Goal: Task Accomplishment & Management: Use online tool/utility

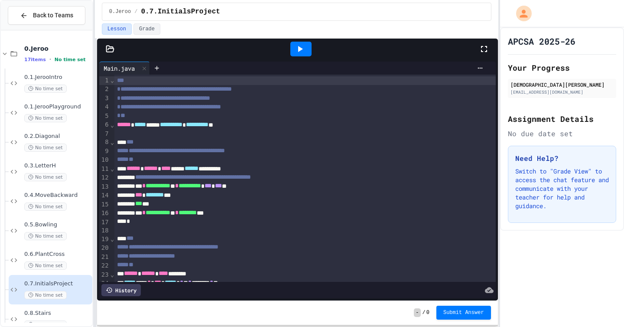
scroll to position [15, 0]
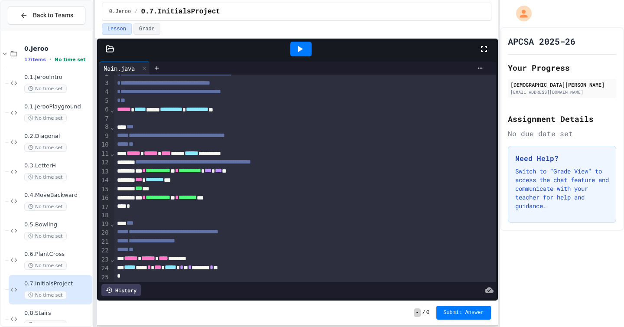
click at [222, 283] on div "History" at bounding box center [297, 290] width 396 height 16
click at [40, 293] on span "No time set" at bounding box center [45, 295] width 42 height 8
click at [43, 266] on span "No time set" at bounding box center [45, 265] width 42 height 8
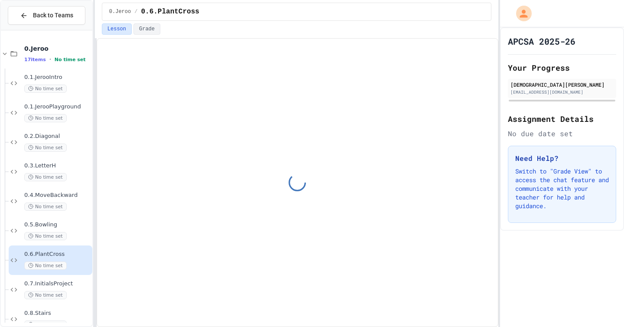
click at [43, 290] on div "0.7.InitialsProject No time set" at bounding box center [57, 289] width 66 height 19
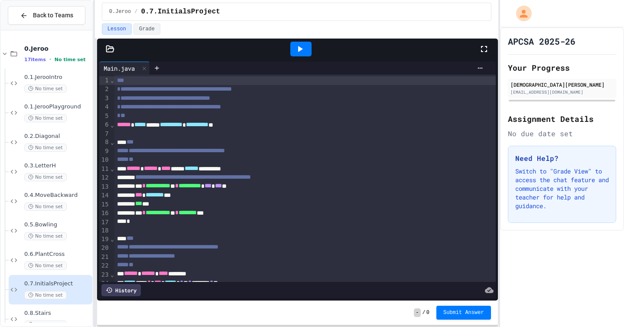
click at [299, 51] on icon at bounding box center [300, 49] width 5 height 6
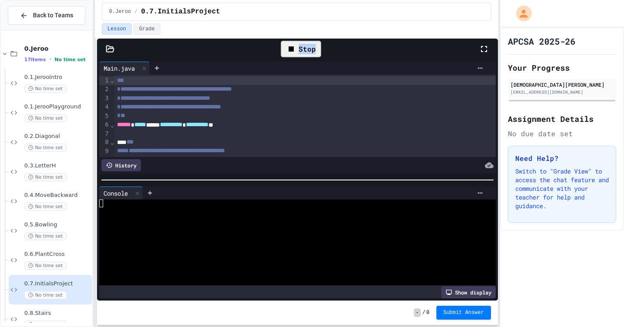
click at [299, 51] on div "Stop" at bounding box center [301, 49] width 40 height 16
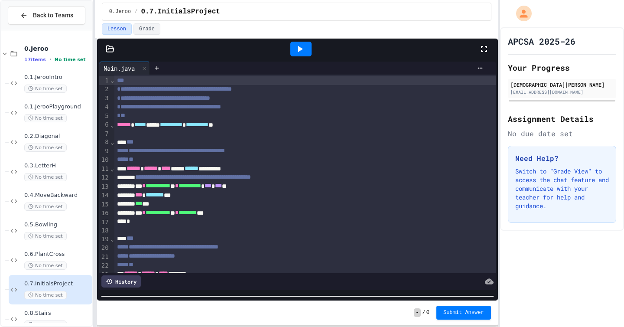
click at [242, 326] on div "**********" at bounding box center [298, 182] width 402 height 289
click at [305, 46] on div at bounding box center [300, 49] width 21 height 15
click at [305, 46] on div "Stop" at bounding box center [301, 49] width 40 height 16
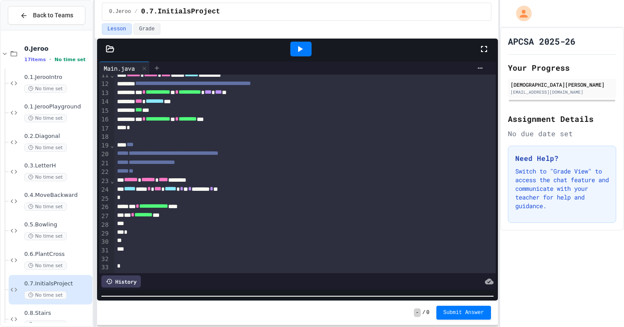
click at [160, 68] on icon at bounding box center [156, 68] width 7 height 7
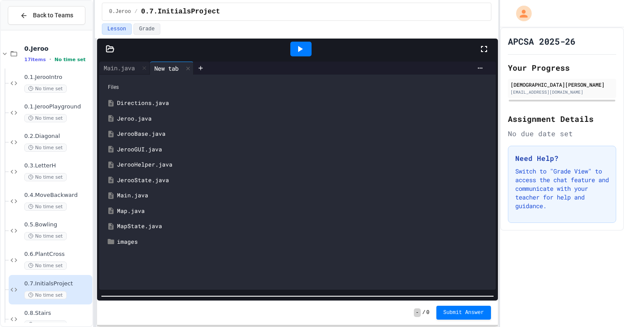
click at [132, 116] on div "Jeroo.java" at bounding box center [304, 118] width 374 height 9
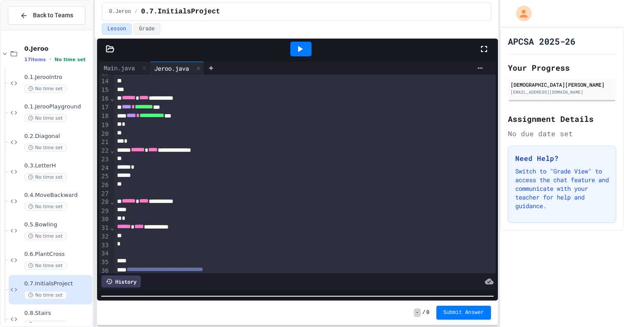
scroll to position [105, 0]
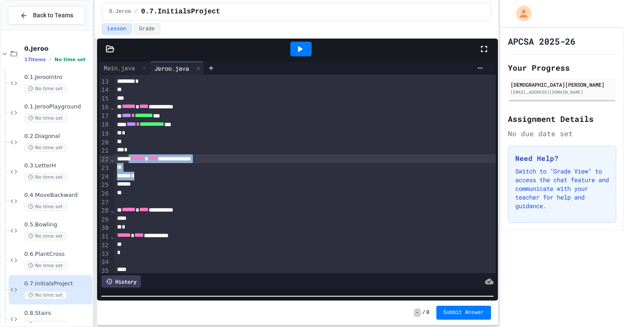
drag, startPoint x: 162, startPoint y: 179, endPoint x: 135, endPoint y: 162, distance: 32.6
click at [135, 161] on div "**********" at bounding box center [304, 184] width 381 height 428
click at [147, 153] on div "*" at bounding box center [304, 150] width 381 height 9
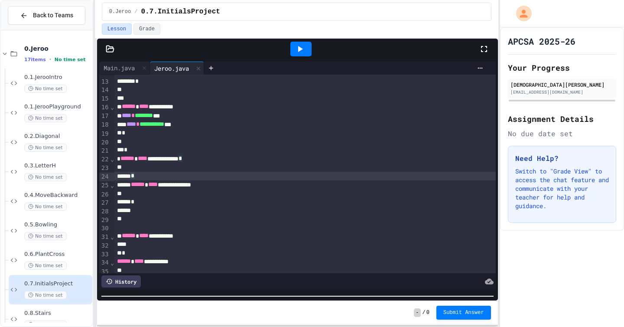
click at [131, 151] on div "*" at bounding box center [304, 150] width 381 height 9
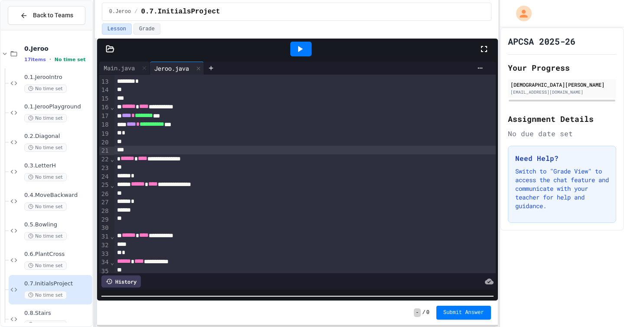
click at [188, 157] on div "**********" at bounding box center [304, 158] width 381 height 9
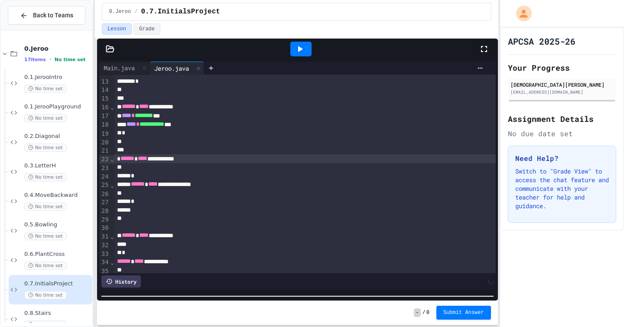
click at [309, 49] on div at bounding box center [300, 49] width 21 height 15
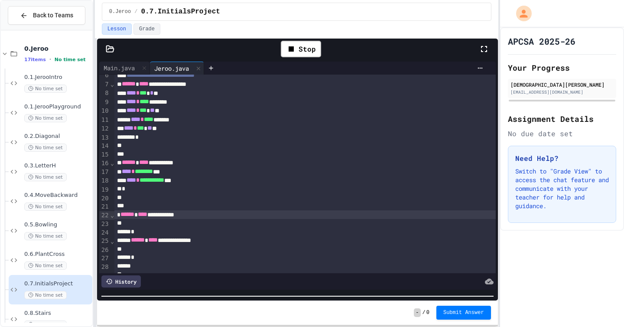
scroll to position [48, 0]
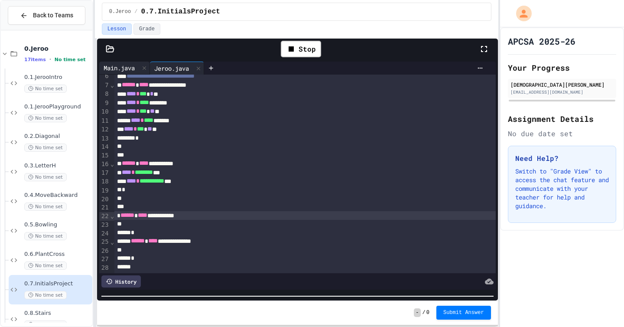
click at [119, 68] on div "Main.java" at bounding box center [119, 67] width 40 height 9
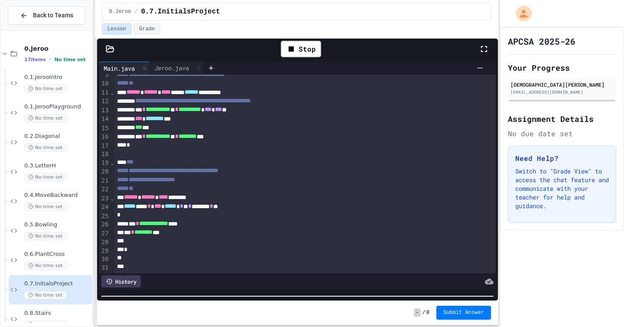
scroll to position [94, 0]
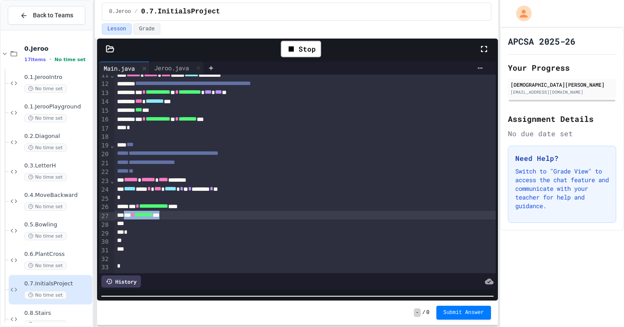
drag, startPoint x: 190, startPoint y: 217, endPoint x: 128, endPoint y: 215, distance: 61.6
click at [128, 215] on div "*** * ******** ***" at bounding box center [304, 215] width 381 height 9
click at [170, 68] on div "Jeroo.java" at bounding box center [171, 67] width 43 height 9
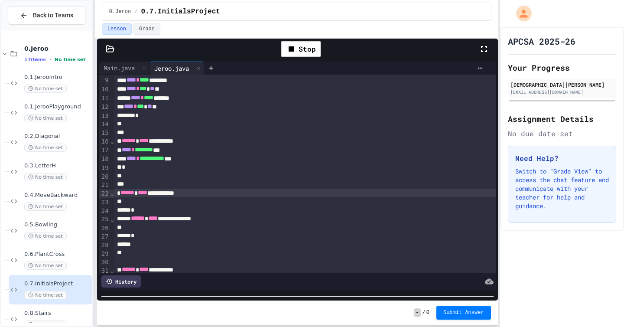
scroll to position [72, 0]
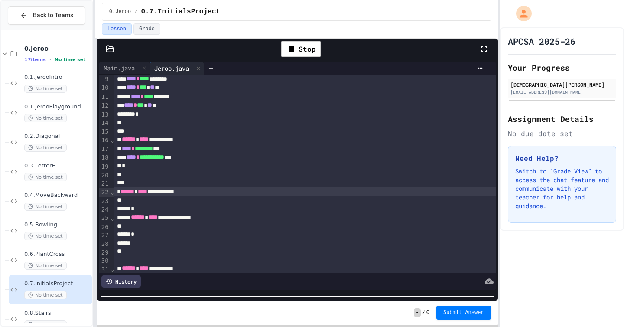
click at [177, 205] on div "*" at bounding box center [304, 209] width 381 height 9
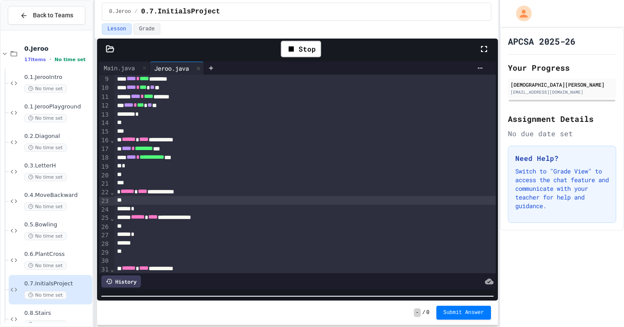
click at [177, 203] on div at bounding box center [304, 200] width 381 height 9
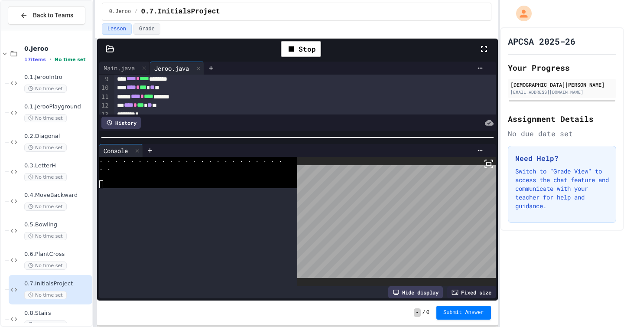
scroll to position [3791, 0]
click at [360, 133] on div "**********" at bounding box center [297, 179] width 401 height 241
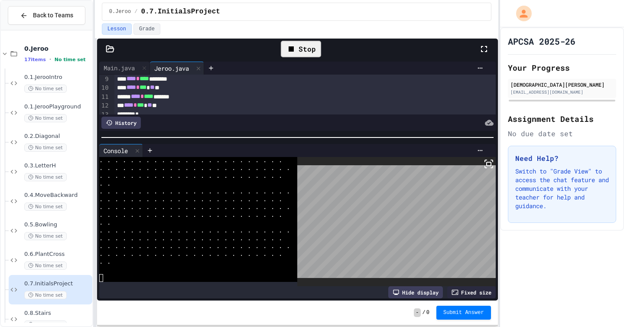
click at [296, 43] on div "Stop" at bounding box center [301, 49] width 40 height 16
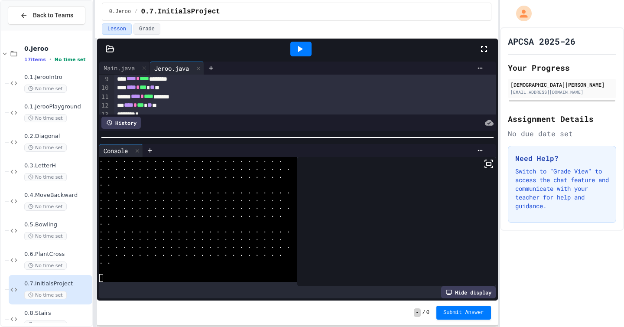
click at [296, 51] on icon at bounding box center [300, 49] width 10 height 10
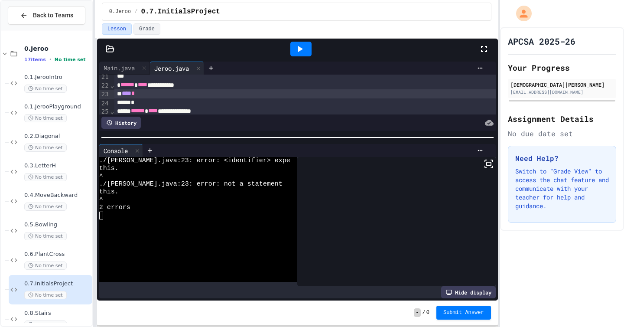
scroll to position [180, 0]
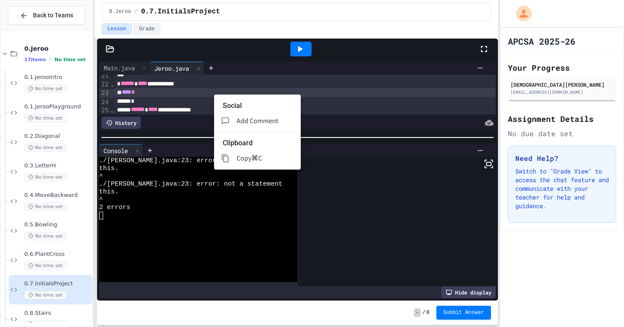
click at [169, 94] on div at bounding box center [312, 163] width 624 height 327
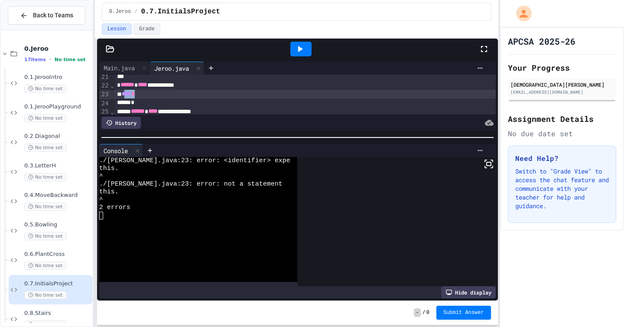
scroll to position [181, 0]
drag, startPoint x: 167, startPoint y: 94, endPoint x: 121, endPoint y: 94, distance: 45.9
click at [121, 94] on div "**** *" at bounding box center [304, 92] width 381 height 9
click at [302, 45] on icon at bounding box center [300, 49] width 10 height 10
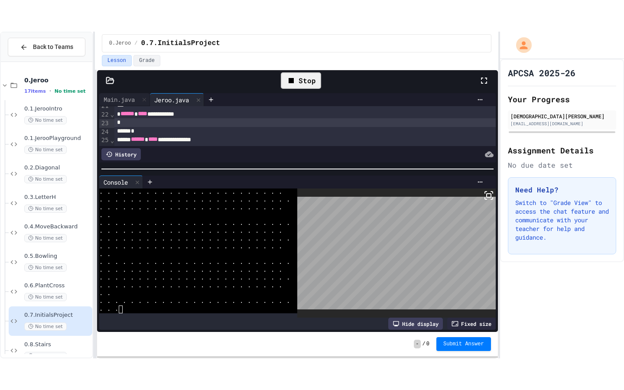
scroll to position [3791, 0]
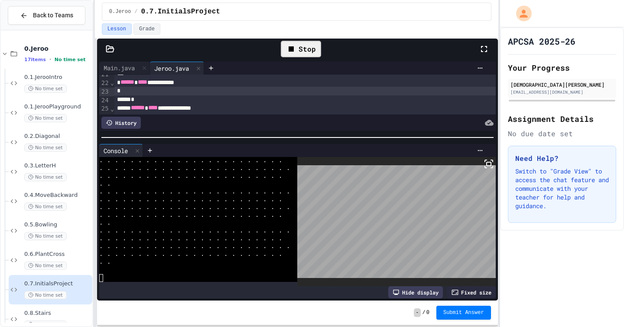
click at [486, 167] on icon at bounding box center [489, 164] width 10 height 10
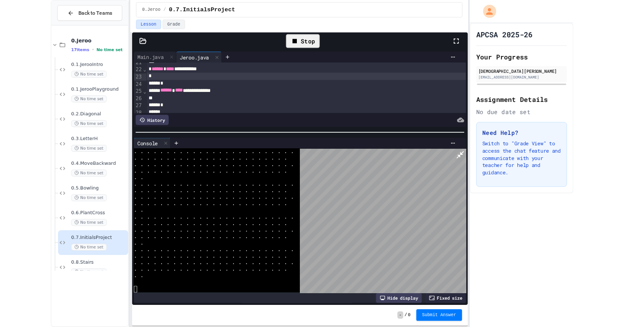
scroll to position [3744, 0]
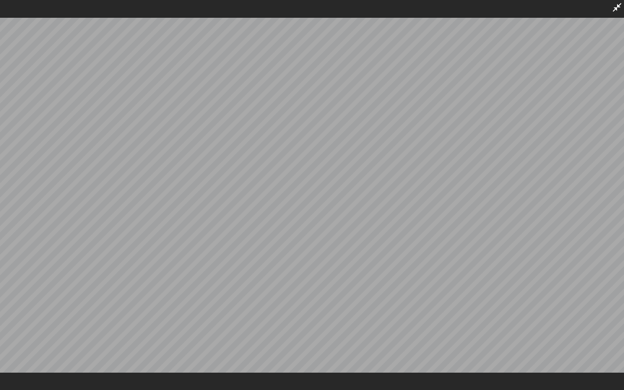
click at [618, 10] on icon at bounding box center [617, 7] width 10 height 10
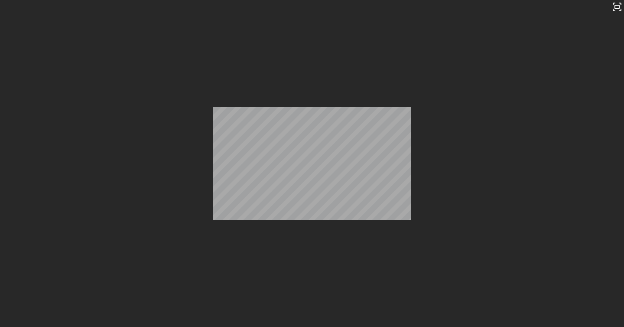
scroll to position [2774, 0]
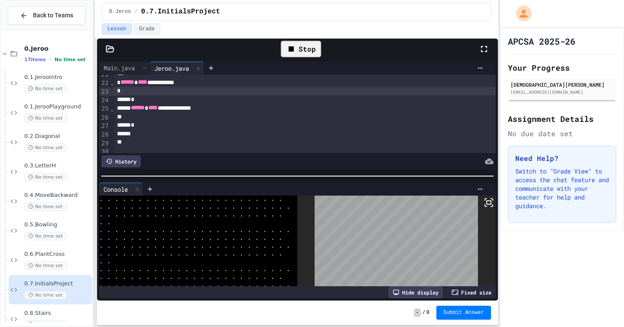
click at [247, 180] on div at bounding box center [297, 176] width 401 height 9
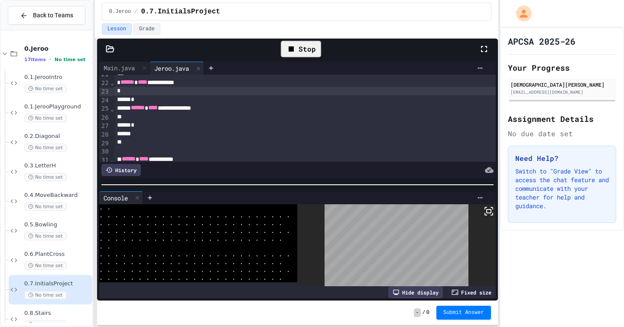
scroll to position [3837, 0]
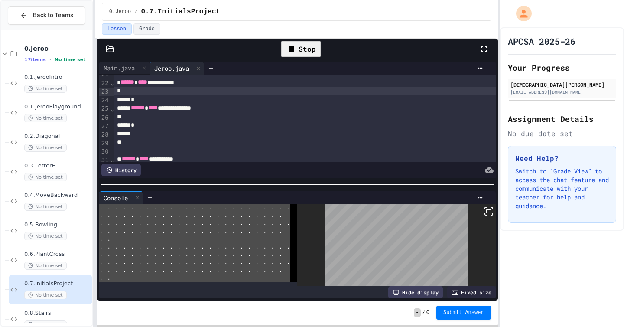
drag, startPoint x: 172, startPoint y: 266, endPoint x: 139, endPoint y: 125, distance: 145.2
click at [139, 125] on div "**********" at bounding box center [297, 179] width 401 height 241
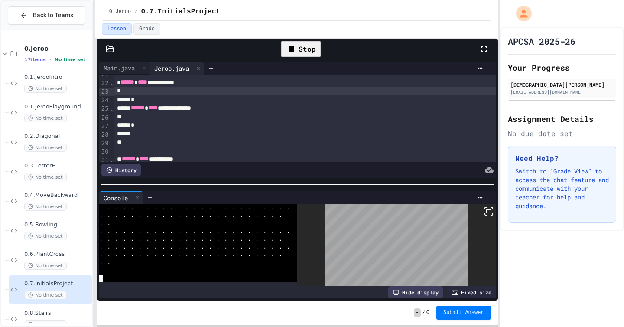
click at [115, 262] on div ". ." at bounding box center [194, 263] width 191 height 8
click at [148, 88] on div at bounding box center [304, 91] width 381 height 9
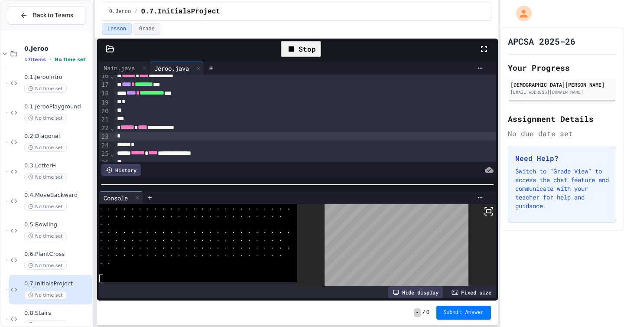
scroll to position [128, 0]
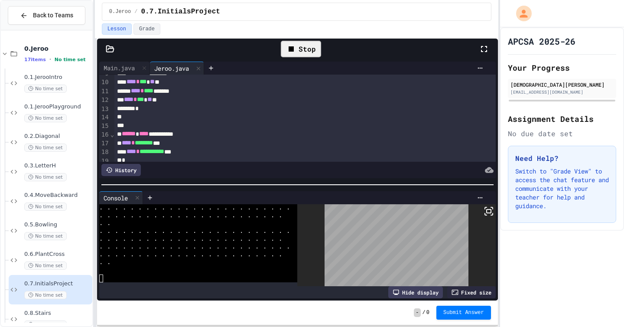
click at [182, 101] on div "**** * *** * ** **" at bounding box center [304, 99] width 381 height 9
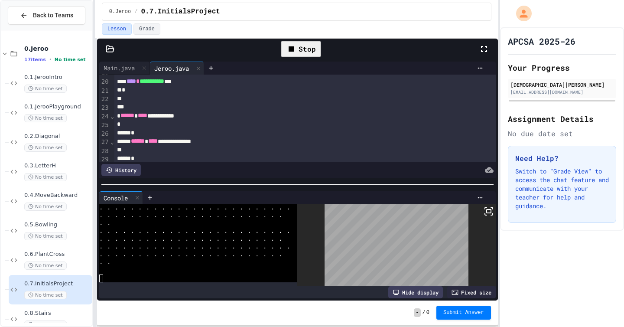
scroll to position [166, 0]
click at [151, 125] on div at bounding box center [304, 123] width 381 height 9
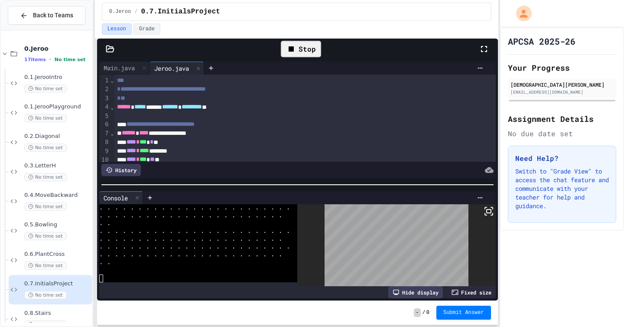
scroll to position [2, 0]
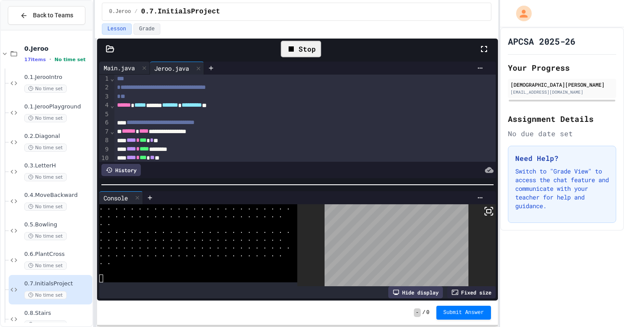
click at [121, 65] on div "Main.java" at bounding box center [119, 67] width 40 height 9
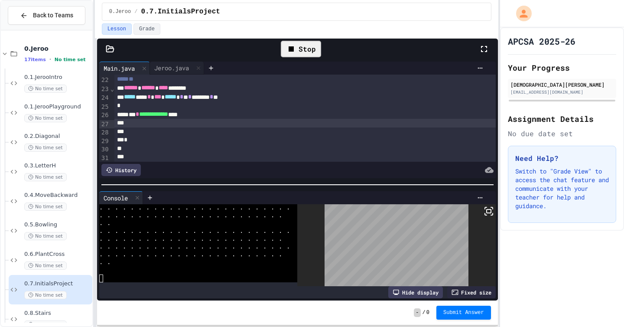
scroll to position [184, 0]
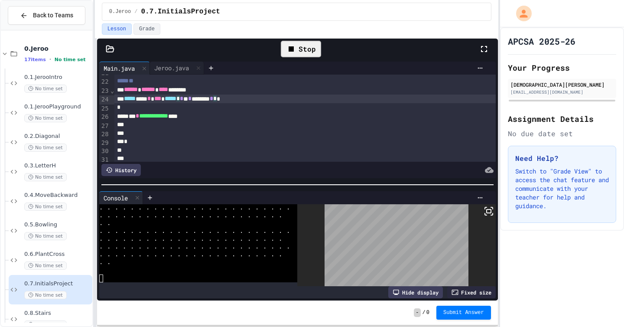
click at [256, 100] on div "***** *** * *** ***** * * * * ******* * * *" at bounding box center [304, 98] width 381 height 9
click at [264, 133] on div at bounding box center [304, 133] width 381 height 9
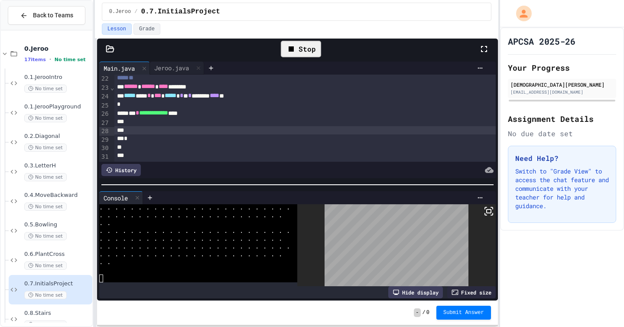
scroll to position [205, 0]
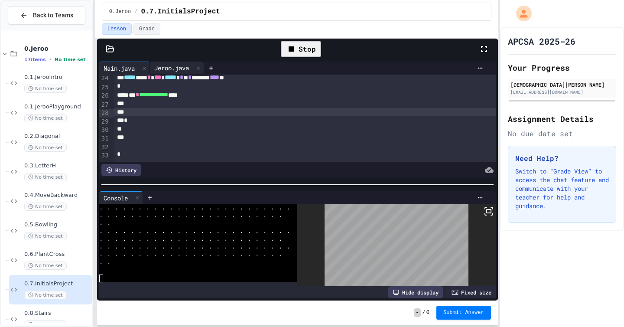
click at [174, 62] on div "Jeroo.java" at bounding box center [177, 68] width 54 height 13
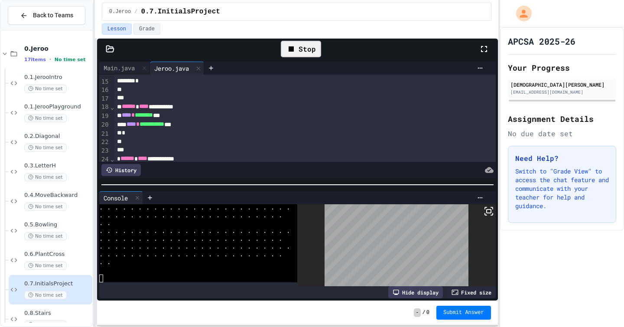
scroll to position [124, 0]
